Goal: Transaction & Acquisition: Purchase product/service

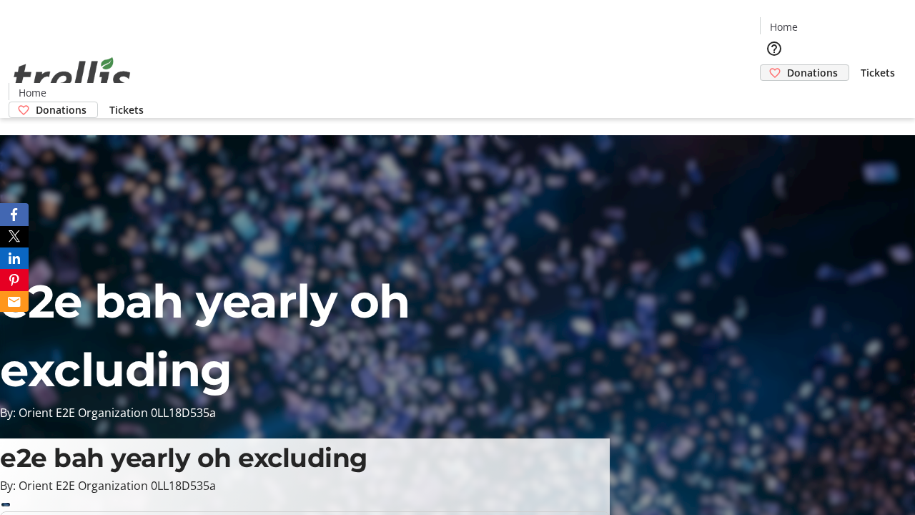
click at [787, 65] on span "Donations" at bounding box center [812, 72] width 51 height 15
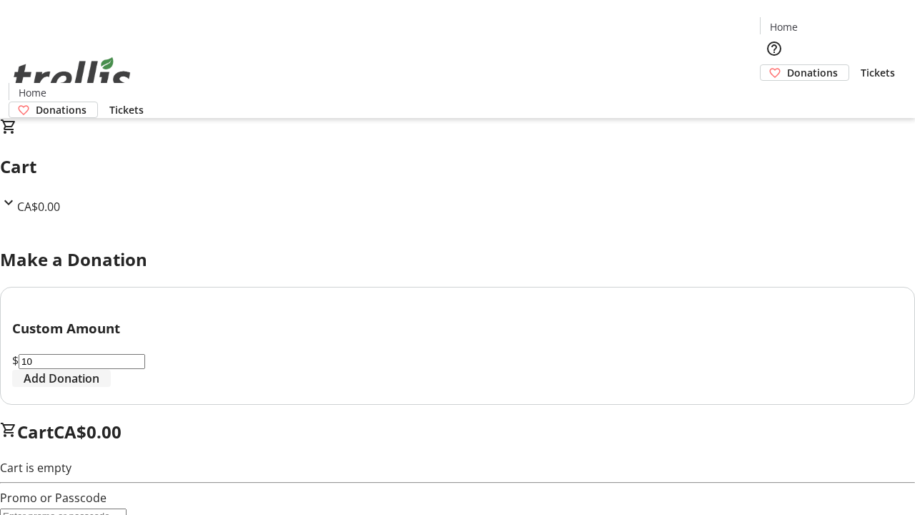
click at [99, 387] on span "Add Donation" at bounding box center [62, 378] width 76 height 17
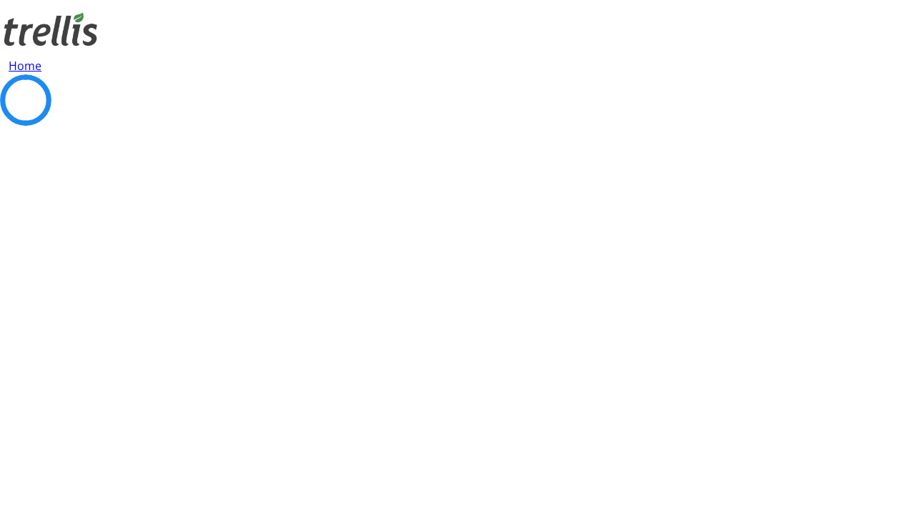
select select "CA"
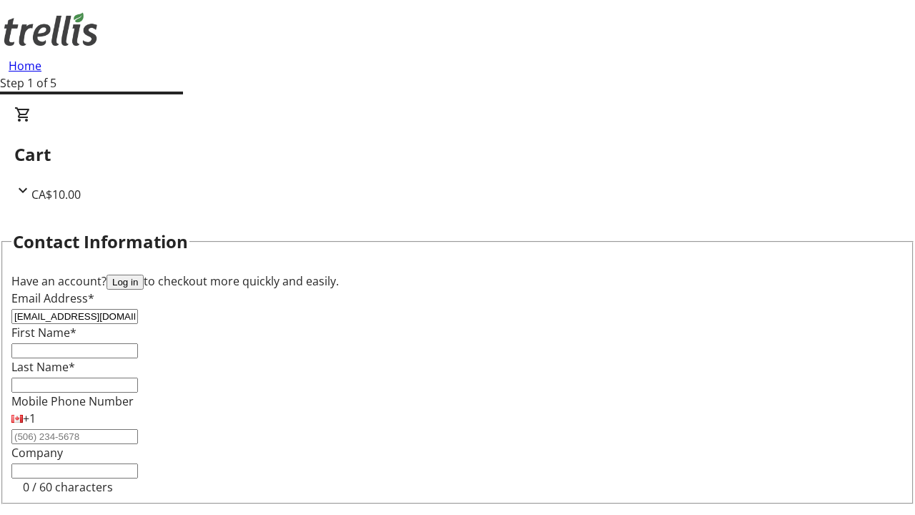
type input "[EMAIL_ADDRESS][DOMAIN_NAME]"
type input "Nikko"
type input "[PERSON_NAME]"
type input "[STREET_ADDRESS][PERSON_NAME]"
type input "Kelowna"
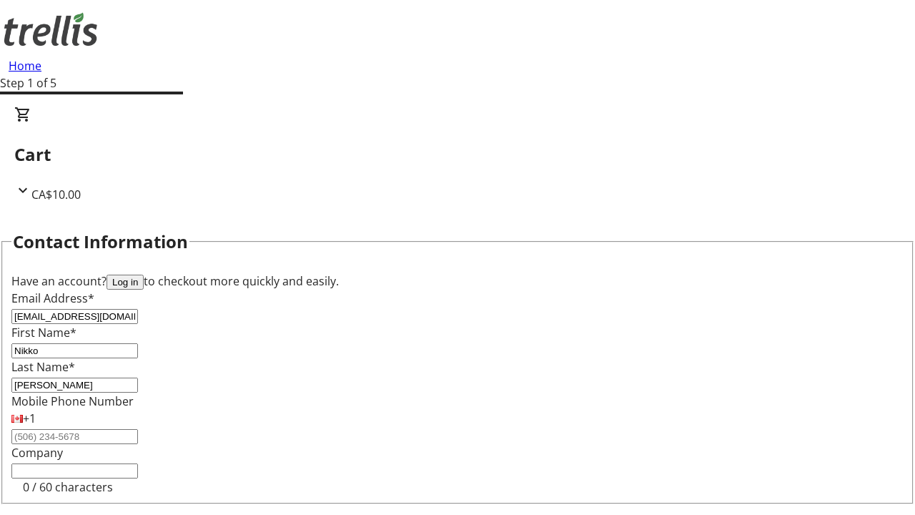
select select "BC"
type input "Kelowna"
type input "V1Y 0C2"
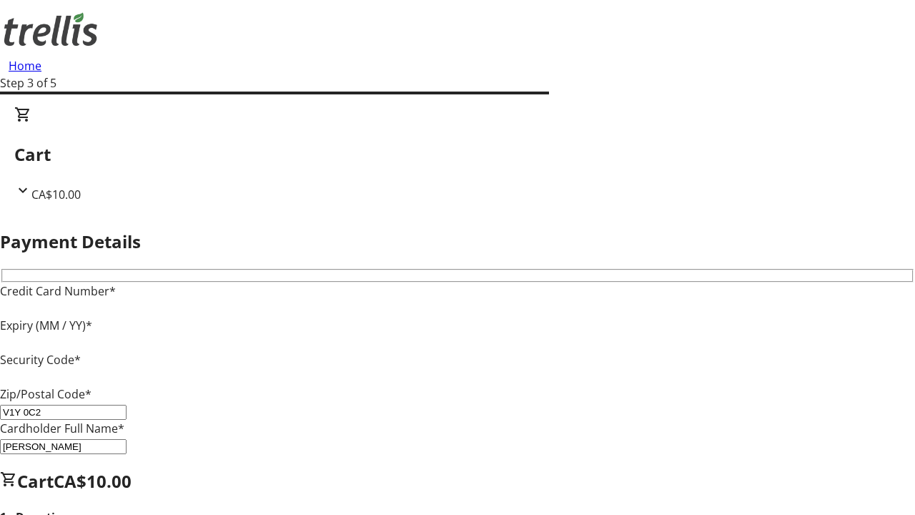
type input "V1Y 0C2"
